Goal: Transaction & Acquisition: Obtain resource

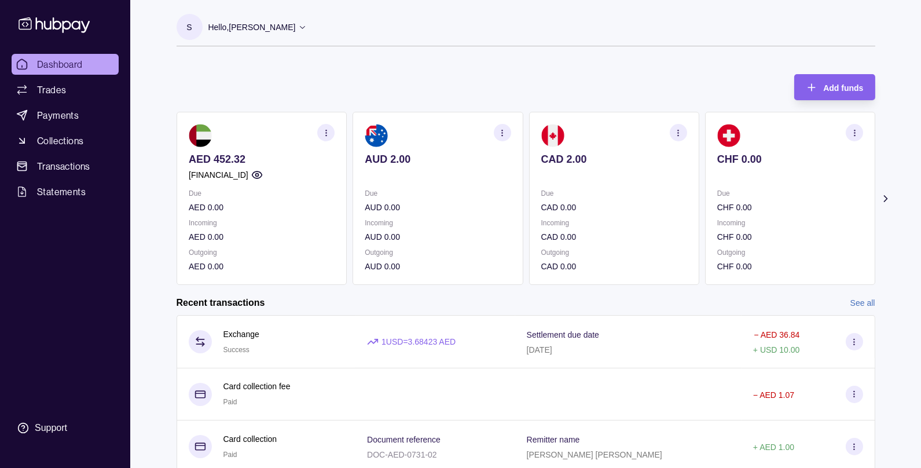
click at [283, 23] on div "Hello, [PERSON_NAME]" at bounding box center [257, 27] width 99 height 24
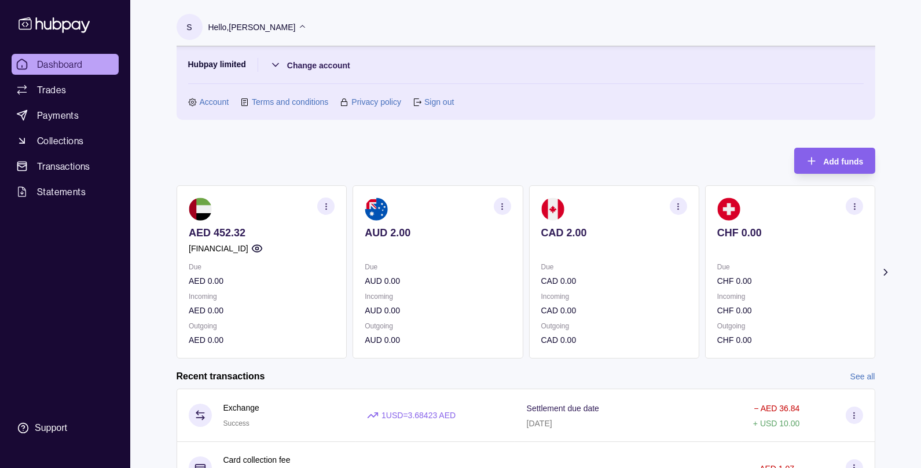
click at [885, 274] on icon at bounding box center [886, 272] width 12 height 12
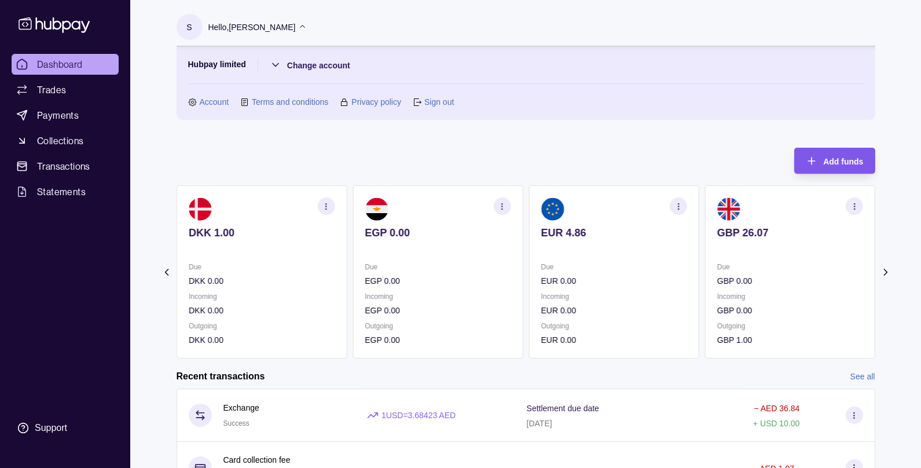
click at [826, 173] on div "Add funds" at bounding box center [826, 161] width 75 height 26
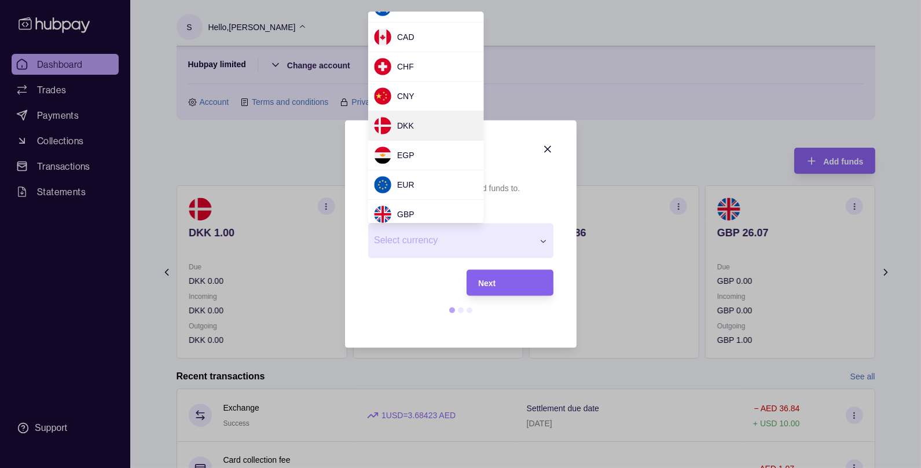
scroll to position [50, 0]
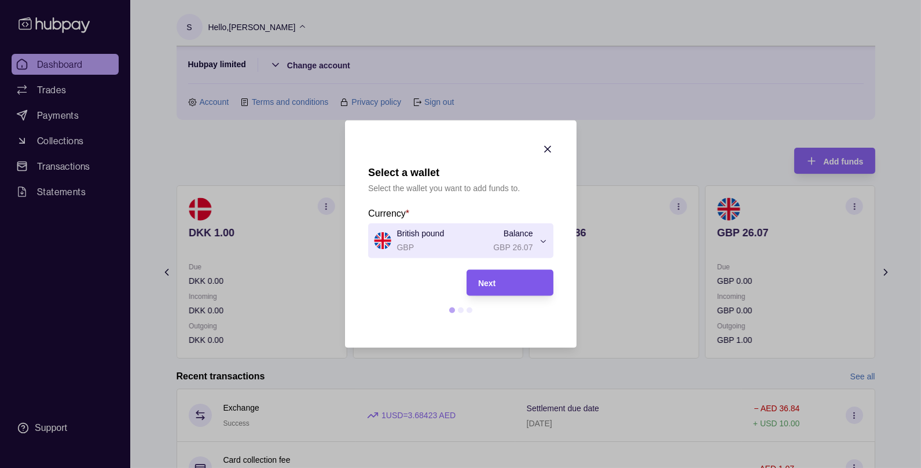
click at [508, 285] on div "Next" at bounding box center [510, 283] width 64 height 14
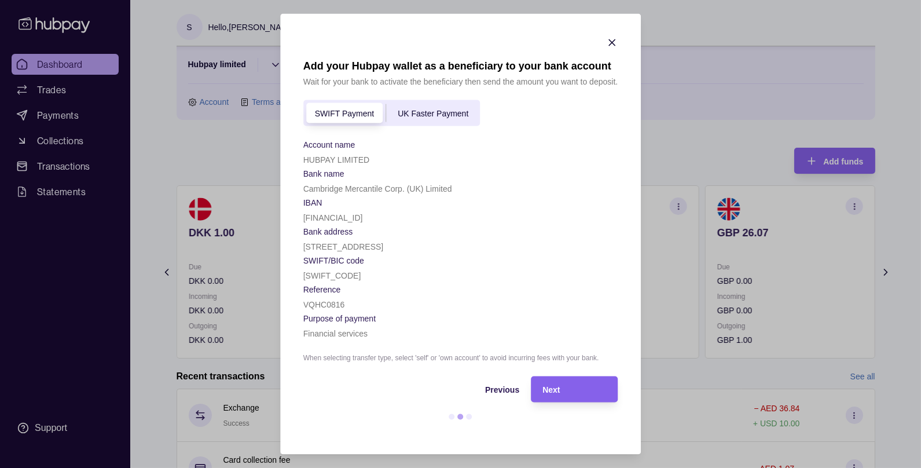
click at [439, 106] on div "UK Faster Payment" at bounding box center [433, 113] width 94 height 14
click at [509, 390] on span "Previous" at bounding box center [502, 389] width 34 height 9
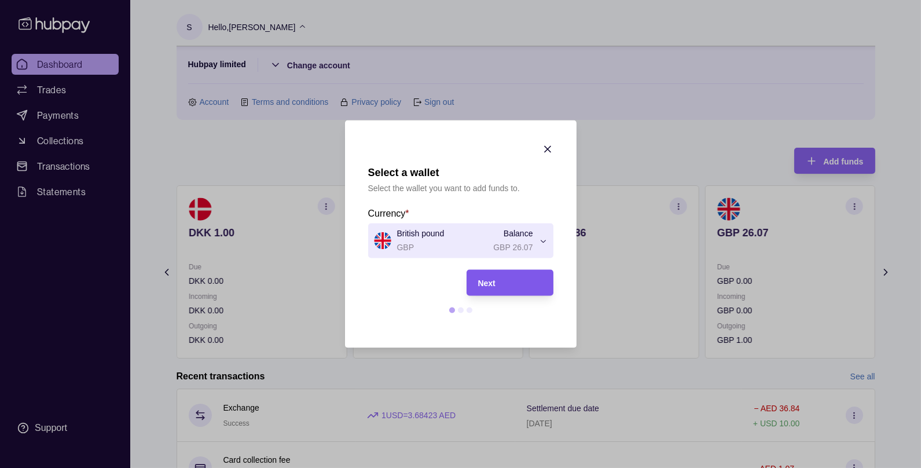
click at [495, 278] on div "Next" at bounding box center [510, 283] width 64 height 14
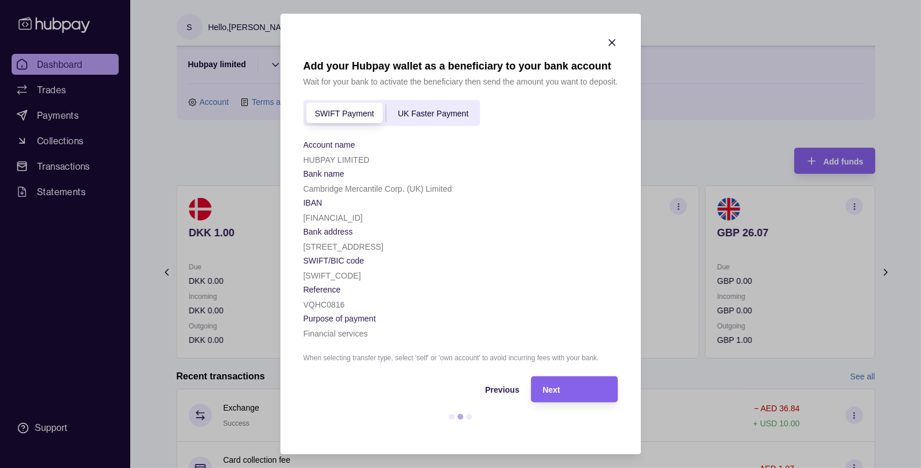
click at [427, 109] on span "UK Faster Payment" at bounding box center [433, 113] width 71 height 9
click at [609, 38] on icon "button" at bounding box center [612, 43] width 12 height 12
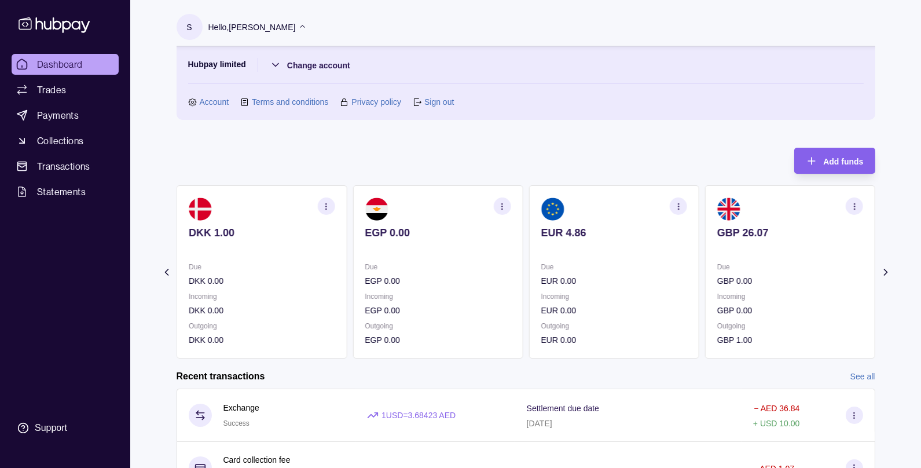
click at [859, 206] on icon "button" at bounding box center [854, 206] width 9 height 9
click at [757, 237] on link "View account details" at bounding box center [774, 235] width 74 height 13
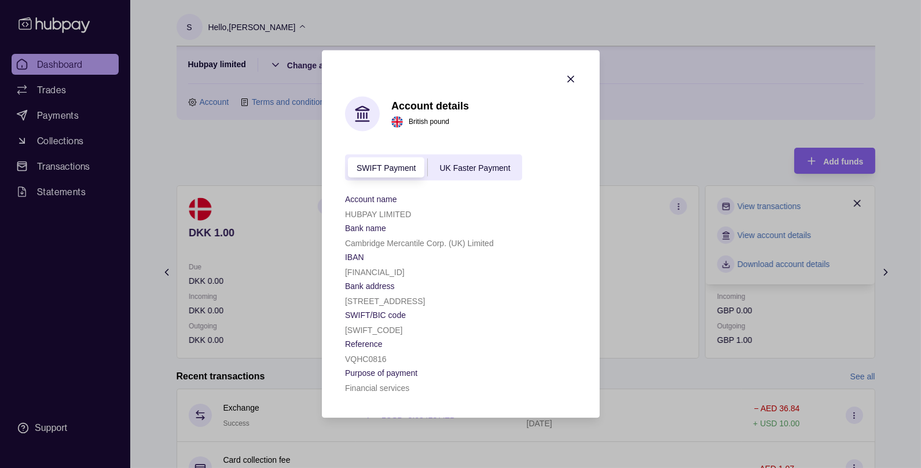
click at [472, 163] on span "UK Faster Payment" at bounding box center [474, 167] width 71 height 9
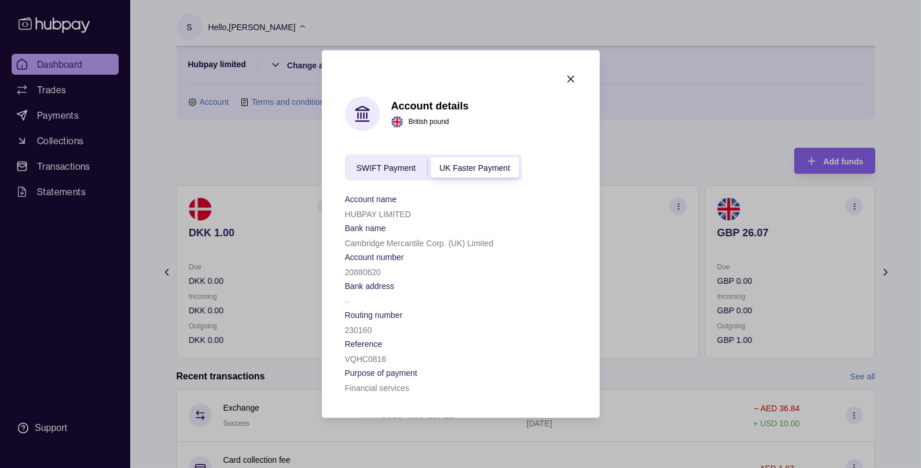
click at [376, 163] on span "SWIFT Payment" at bounding box center [386, 167] width 59 height 9
click at [457, 156] on div "SWIFT Payment UK Faster Payment" at bounding box center [433, 168] width 177 height 26
click at [473, 160] on div "UK Faster Payment" at bounding box center [475, 167] width 94 height 14
click at [368, 166] on span "SWIFT Payment" at bounding box center [386, 167] width 59 height 9
click at [564, 58] on section "Account details British pound SWIFT Payment UK Faster Payment Account name HUBP…" at bounding box center [461, 234] width 278 height 368
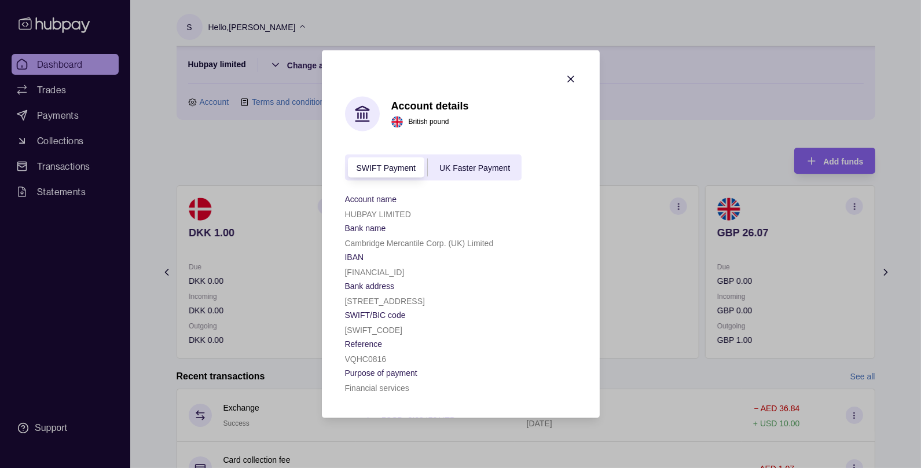
click at [570, 76] on icon "button" at bounding box center [571, 79] width 6 height 6
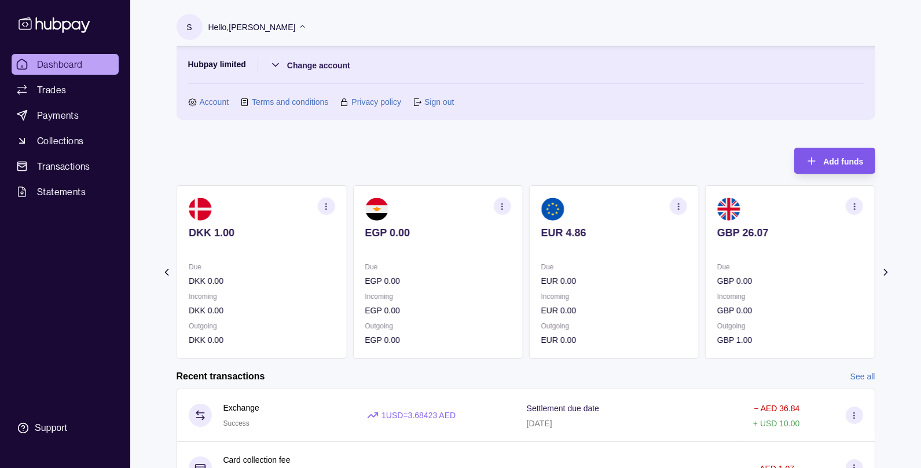
click at [836, 158] on span "Add funds" at bounding box center [843, 161] width 40 height 9
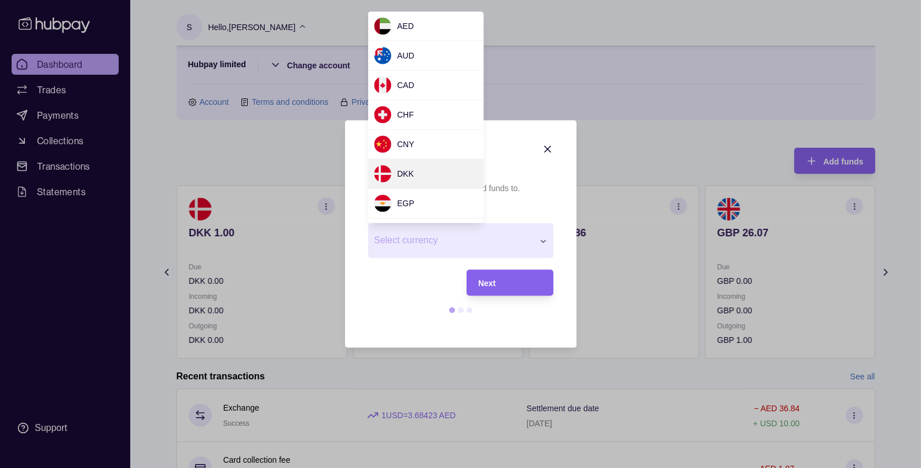
scroll to position [90, 0]
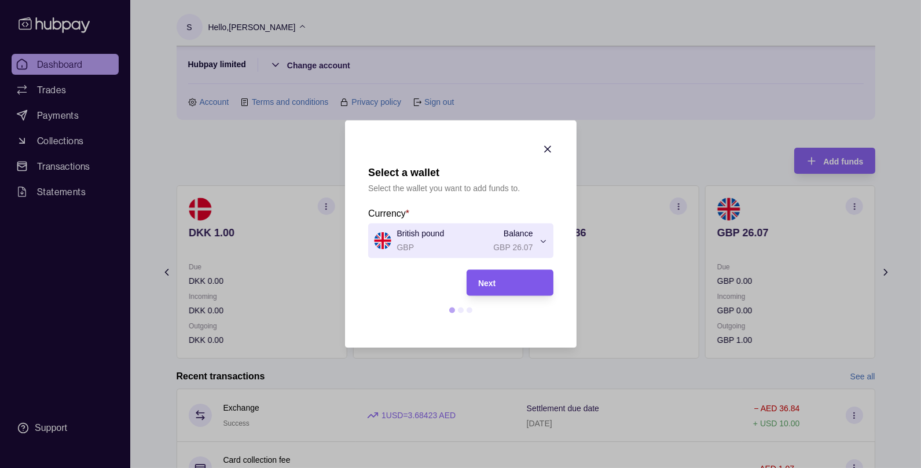
click at [498, 279] on div "Next" at bounding box center [510, 283] width 64 height 14
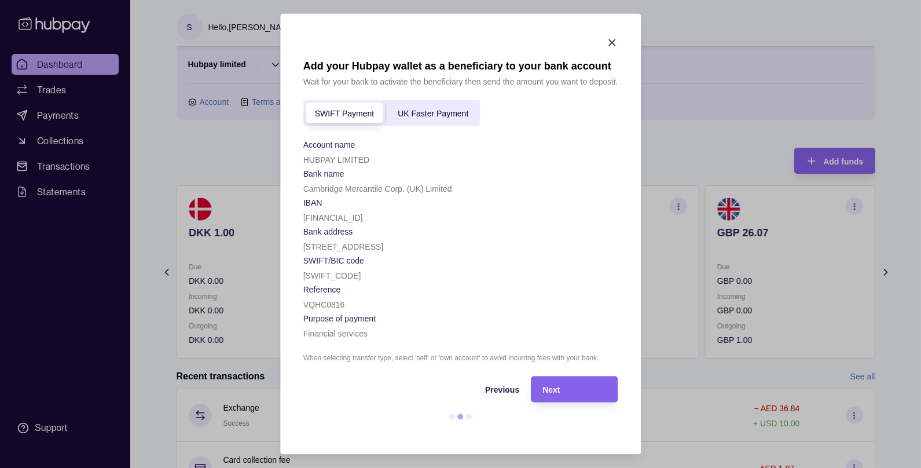
click at [417, 100] on div "SWIFT Payment UK Faster Payment" at bounding box center [391, 113] width 177 height 26
click at [425, 109] on span "UK Faster Payment" at bounding box center [433, 113] width 71 height 9
click at [618, 38] on section "Add your Hubpay wallet as a beneficiary to your bank account Wait for your bank…" at bounding box center [460, 234] width 361 height 441
click at [614, 46] on icon "button" at bounding box center [612, 43] width 12 height 12
